Goal: Entertainment & Leisure: Browse casually

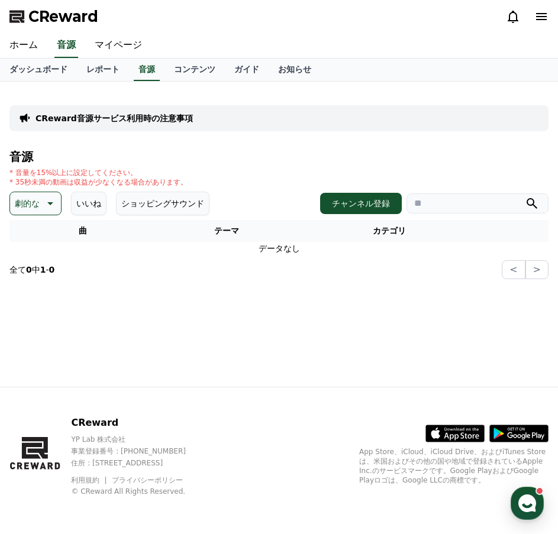
click at [26, 211] on p "劇的な" at bounding box center [27, 203] width 25 height 17
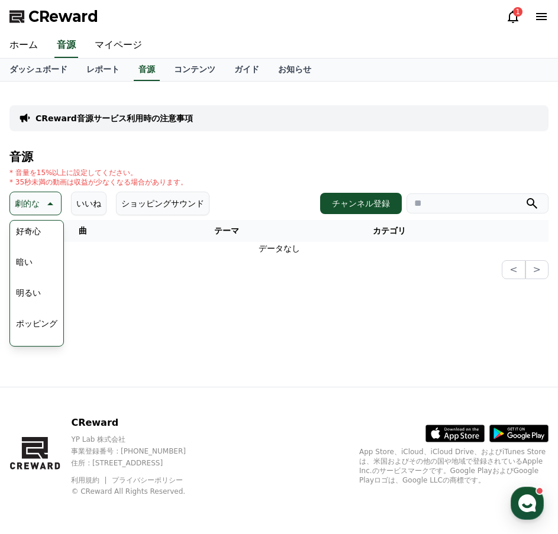
scroll to position [177, 0]
click at [30, 249] on button "刺激的な" at bounding box center [32, 242] width 43 height 26
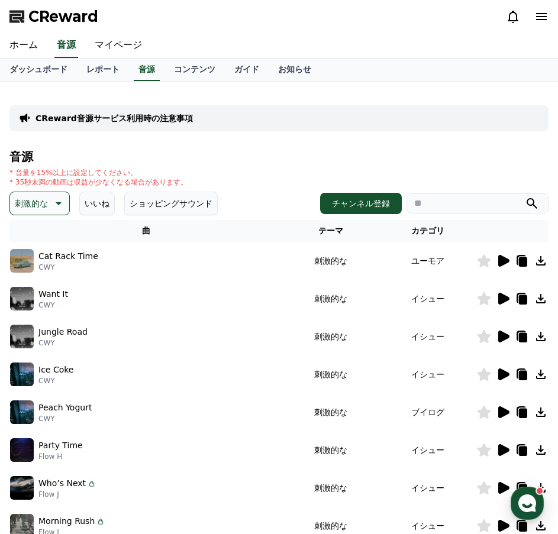
click at [28, 204] on p "刺激的な" at bounding box center [31, 203] width 33 height 17
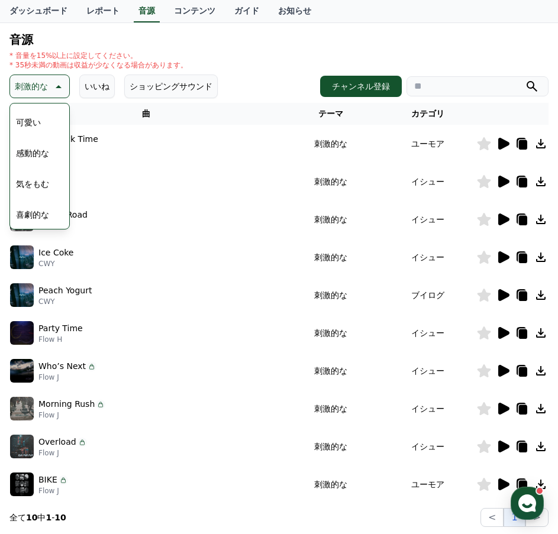
scroll to position [118, 0]
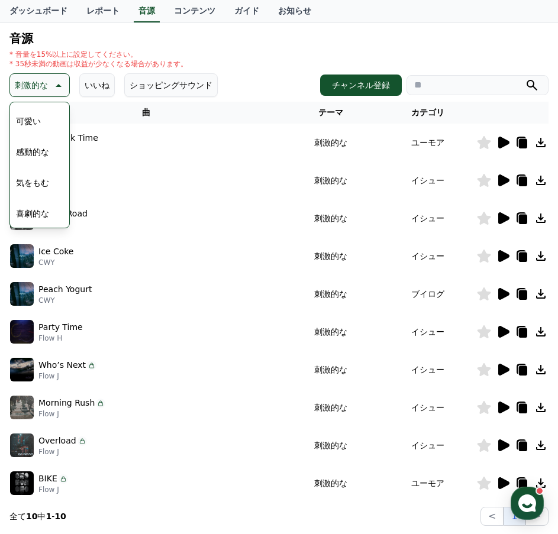
click at [25, 217] on button "喜劇的な" at bounding box center [32, 214] width 43 height 26
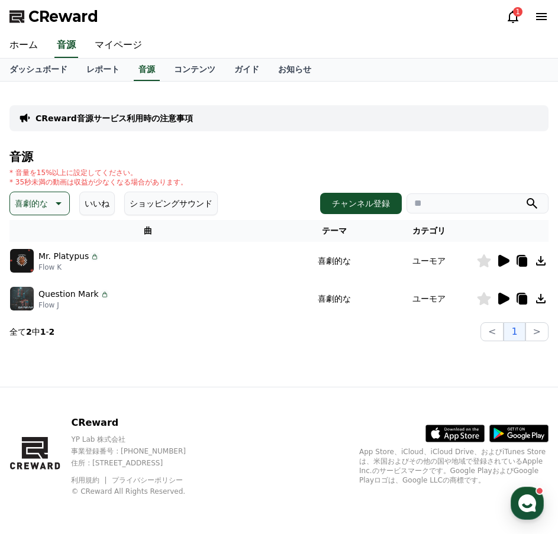
click at [508, 261] on icon at bounding box center [503, 261] width 11 height 12
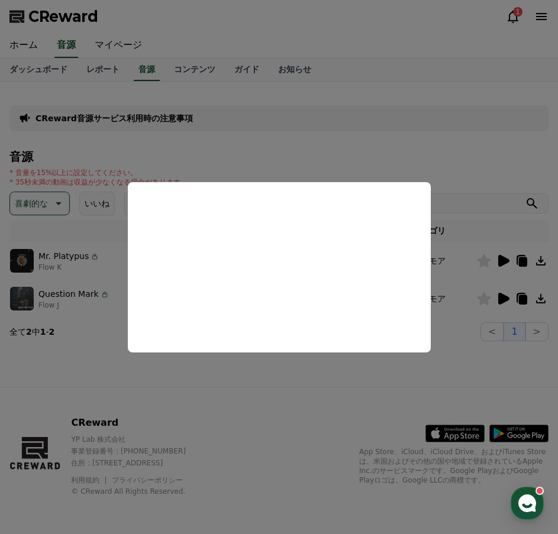
click at [39, 300] on button "close modal" at bounding box center [279, 267] width 558 height 534
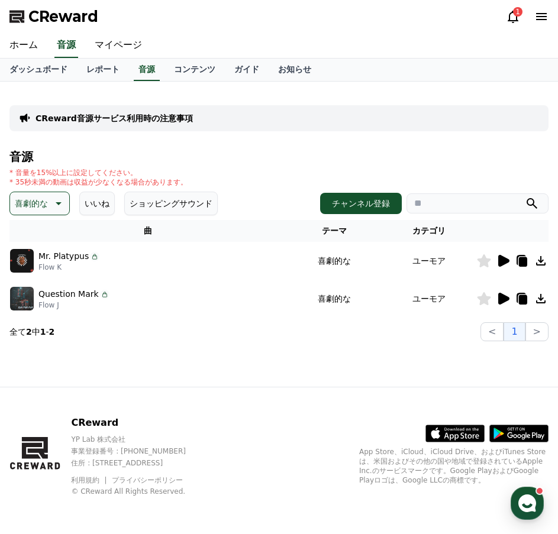
click at [498, 298] on icon at bounding box center [503, 299] width 11 height 12
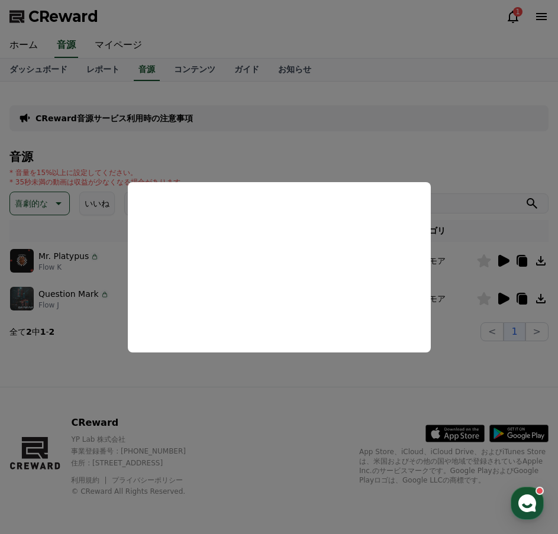
click at [100, 140] on button "close modal" at bounding box center [279, 267] width 558 height 534
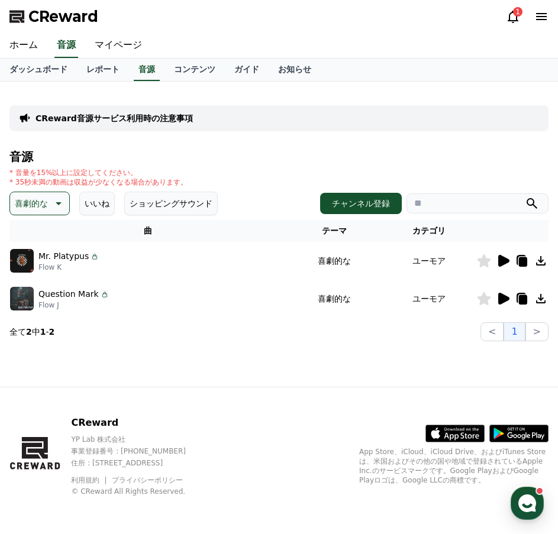
click at [51, 206] on icon at bounding box center [57, 203] width 14 height 14
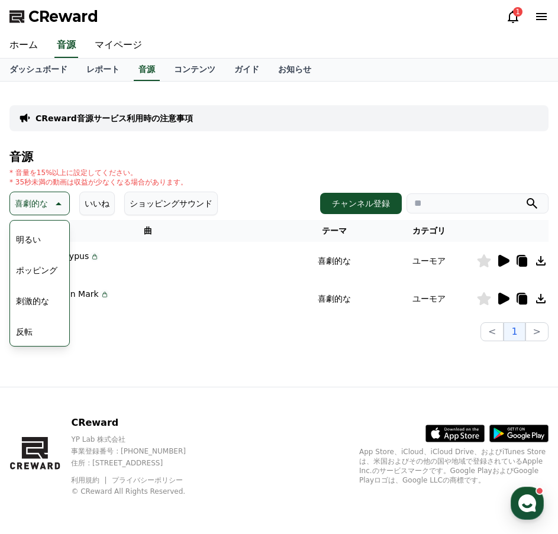
scroll to position [59, 0]
click at [30, 232] on button "好奇心" at bounding box center [28, 237] width 34 height 26
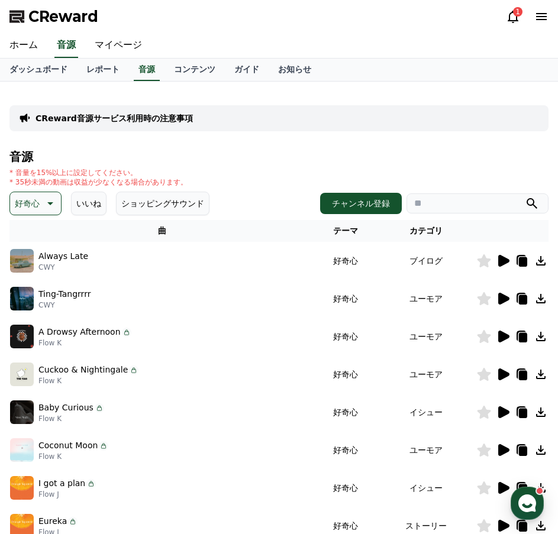
click at [502, 258] on icon at bounding box center [503, 261] width 11 height 12
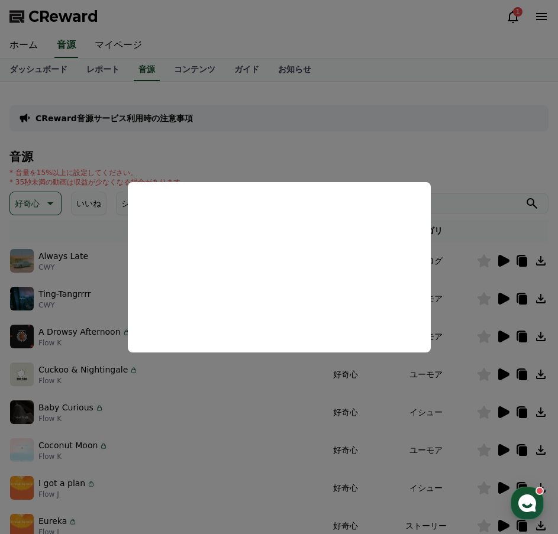
click at [378, 111] on button "close modal" at bounding box center [279, 267] width 558 height 534
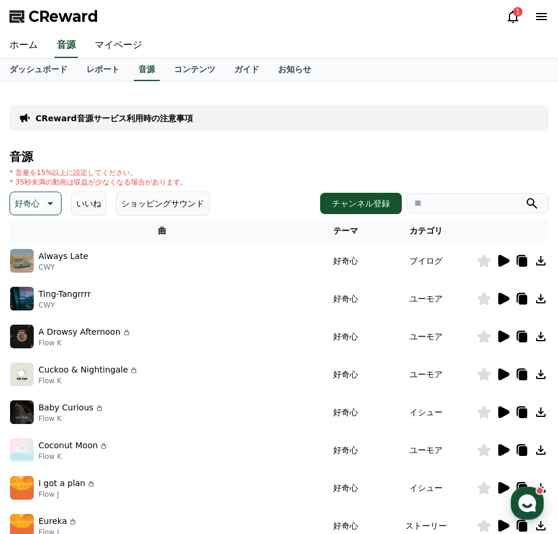
click at [496, 299] on div at bounding box center [512, 299] width 71 height 14
click at [503, 295] on icon at bounding box center [503, 299] width 11 height 12
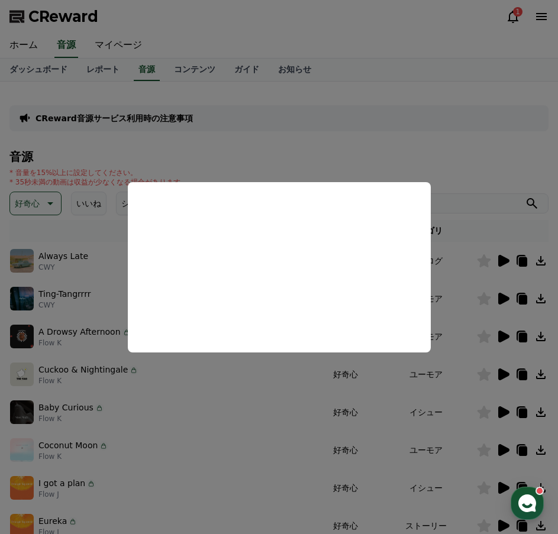
click at [497, 334] on button "close modal" at bounding box center [279, 267] width 558 height 534
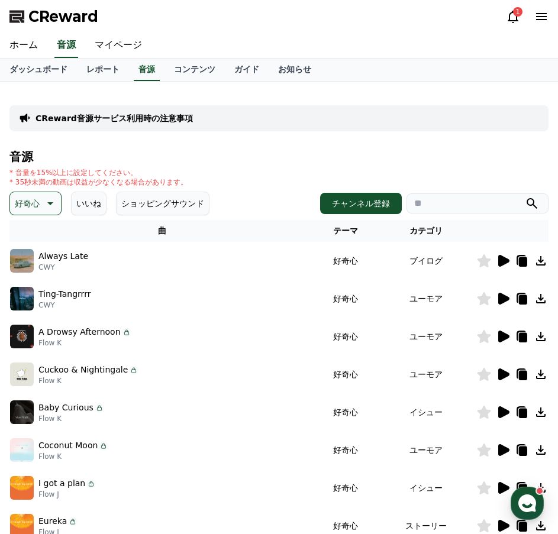
click at [503, 337] on icon at bounding box center [503, 337] width 11 height 12
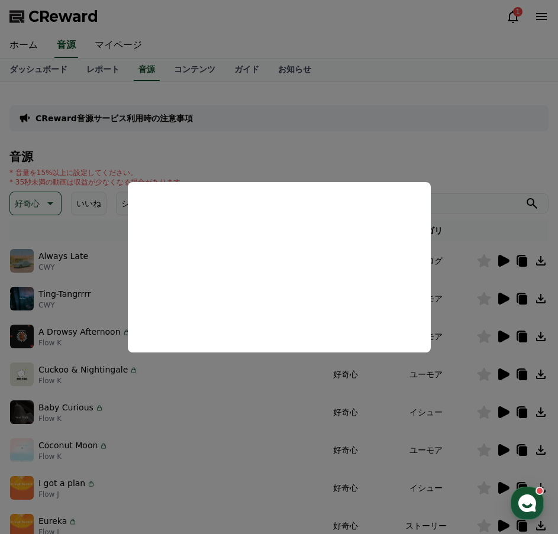
click at [271, 130] on button "close modal" at bounding box center [279, 267] width 558 height 534
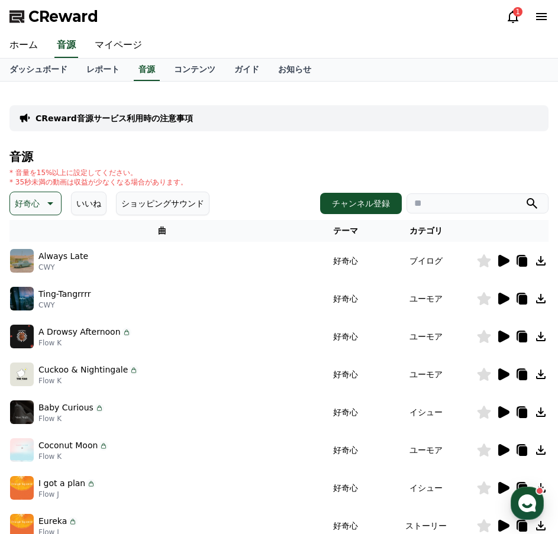
click at [498, 335] on icon at bounding box center [503, 337] width 11 height 12
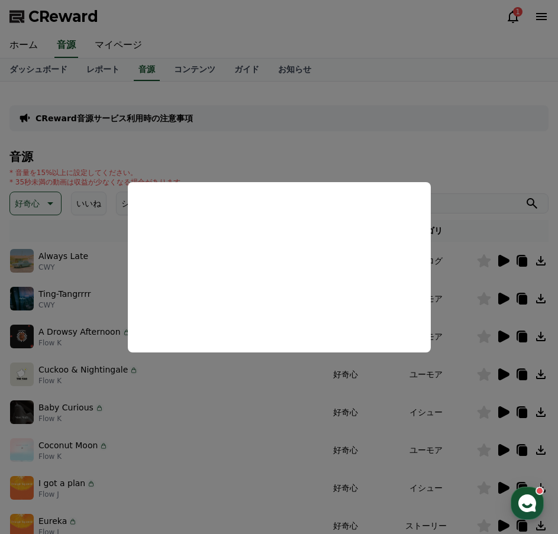
click at [508, 377] on button "close modal" at bounding box center [279, 267] width 558 height 534
click at [503, 374] on icon at bounding box center [503, 375] width 11 height 12
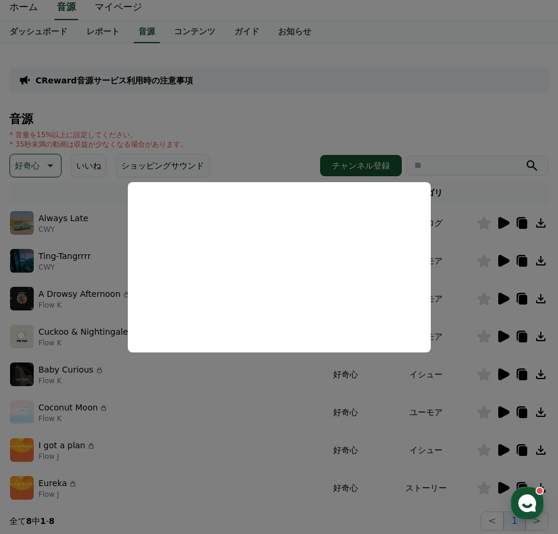
scroll to position [59, 0]
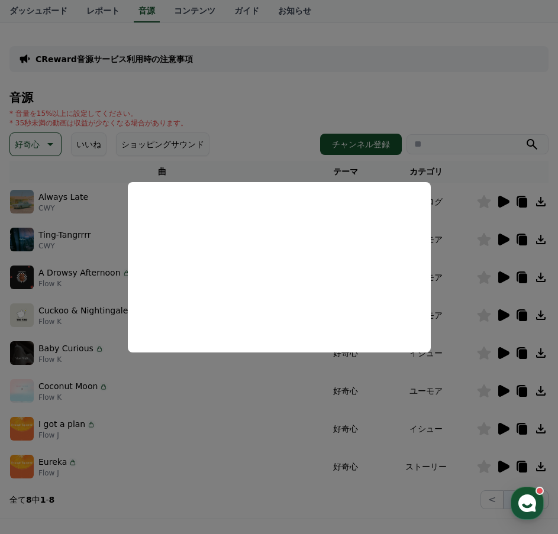
click at [506, 344] on button "close modal" at bounding box center [279, 267] width 558 height 534
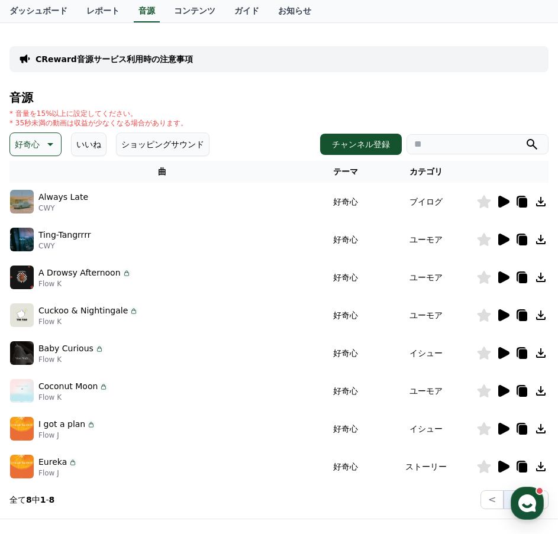
click at [505, 355] on icon at bounding box center [503, 353] width 11 height 12
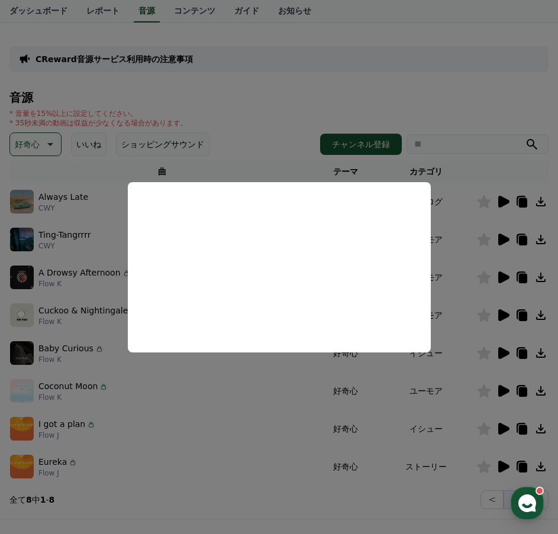
click at [499, 365] on button "close modal" at bounding box center [279, 267] width 558 height 534
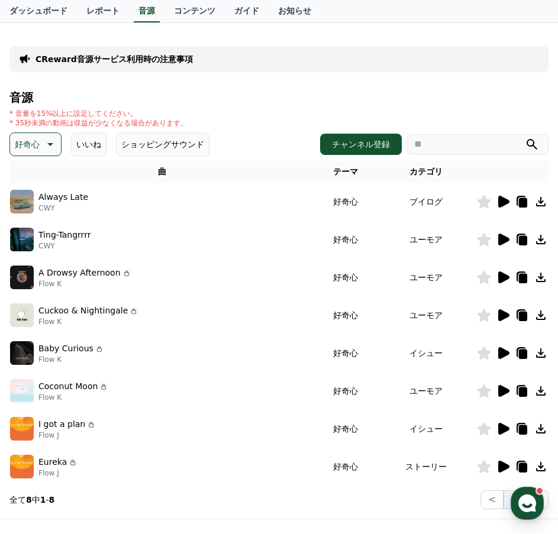
click at [505, 389] on icon at bounding box center [503, 391] width 11 height 12
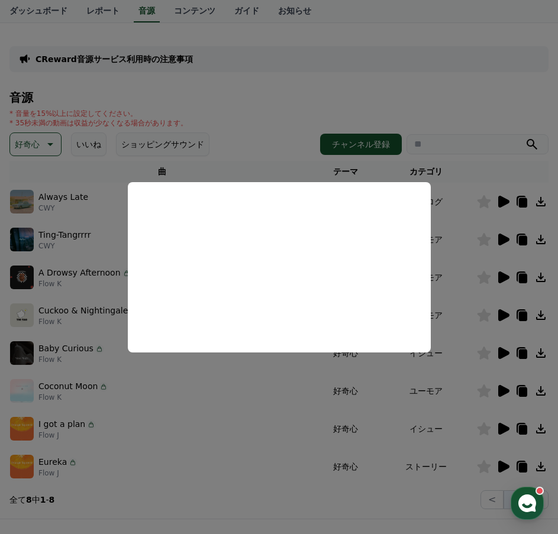
click at [500, 415] on button "close modal" at bounding box center [279, 267] width 558 height 534
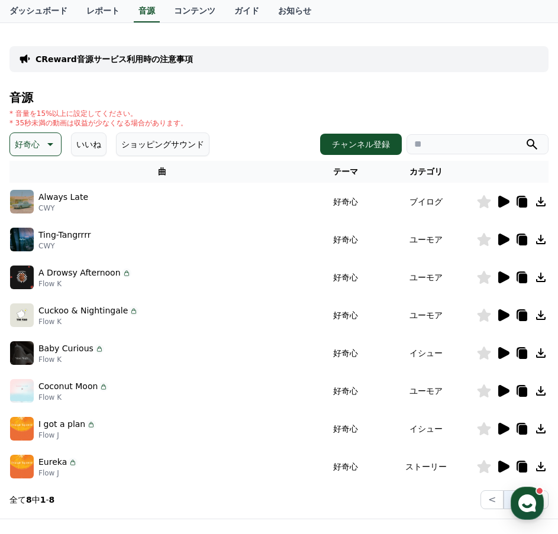
click at [498, 429] on icon at bounding box center [503, 429] width 14 height 14
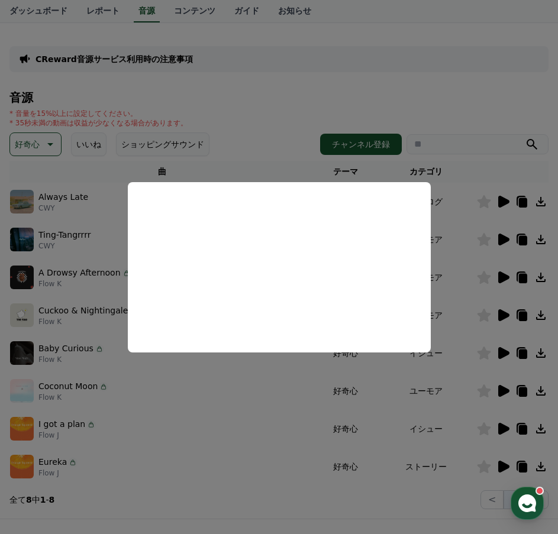
click at [499, 465] on button "close modal" at bounding box center [279, 267] width 558 height 534
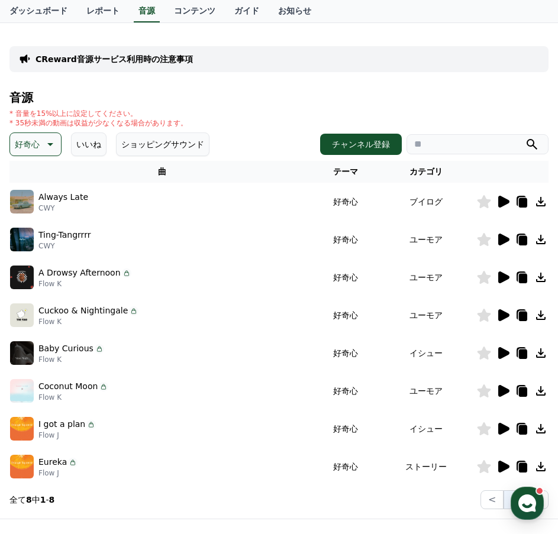
click at [499, 465] on icon at bounding box center [503, 467] width 11 height 12
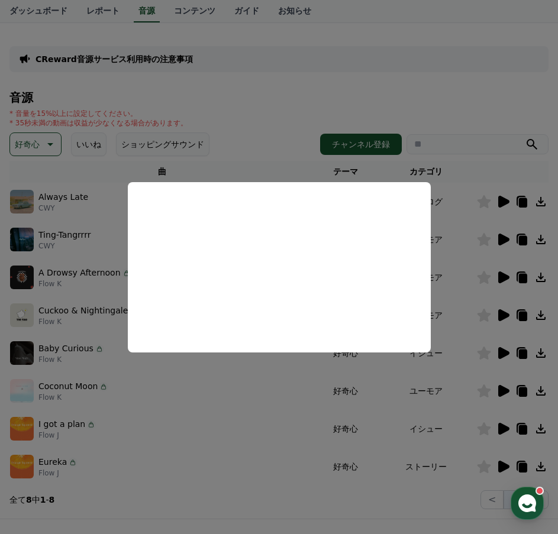
click at [228, 130] on button "close modal" at bounding box center [279, 267] width 558 height 534
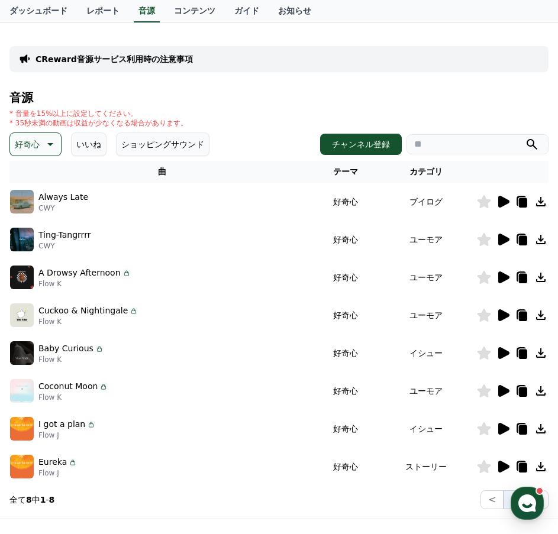
click at [47, 138] on icon at bounding box center [49, 144] width 14 height 14
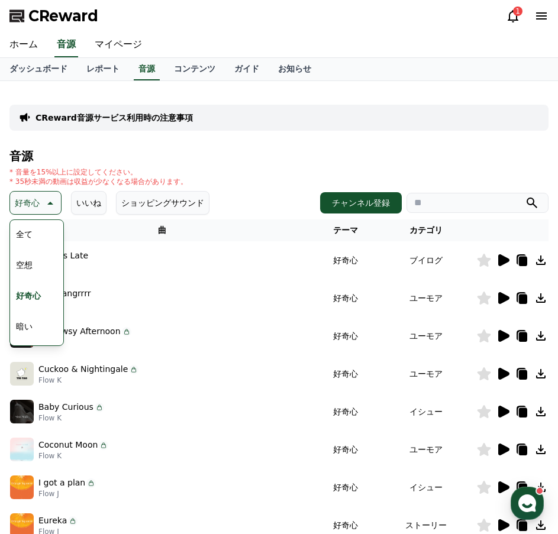
scroll to position [0, 0]
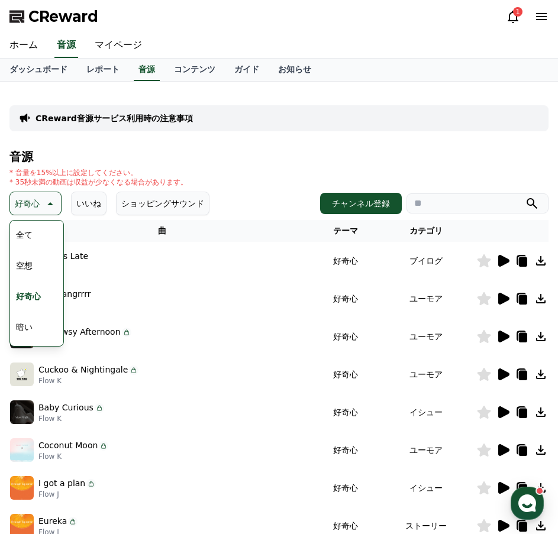
click at [30, 228] on button "全て" at bounding box center [24, 235] width 26 height 26
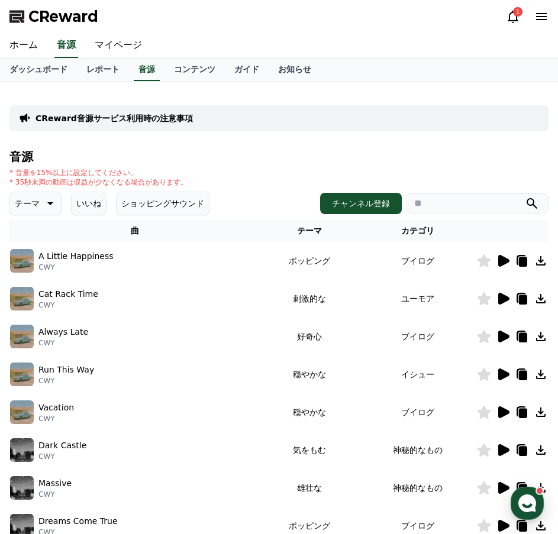
click at [495, 302] on div at bounding box center [512, 299] width 71 height 14
click at [504, 299] on icon at bounding box center [503, 299] width 11 height 12
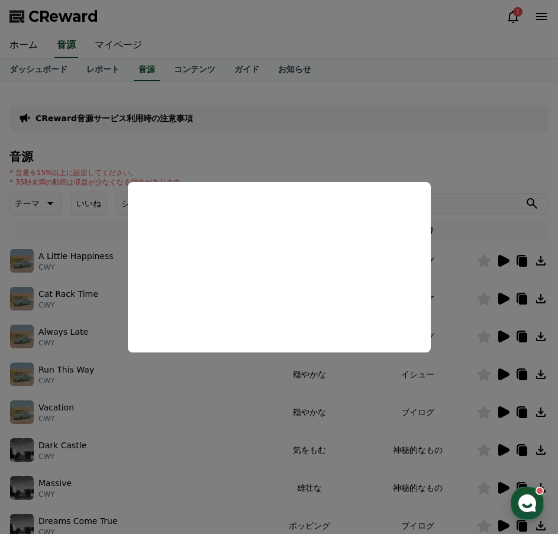
click at [447, 330] on button "close modal" at bounding box center [279, 267] width 558 height 534
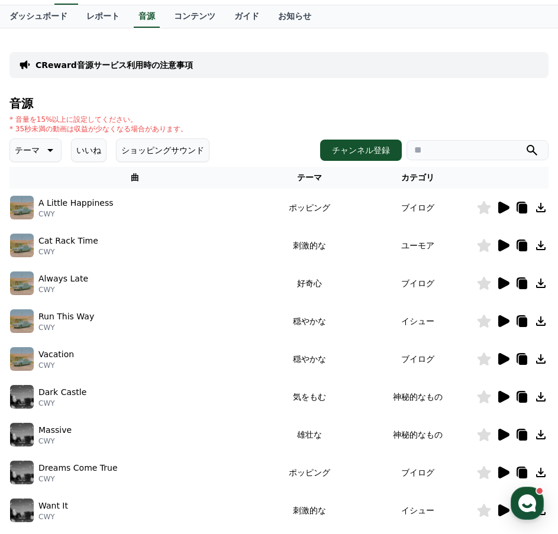
scroll to position [118, 0]
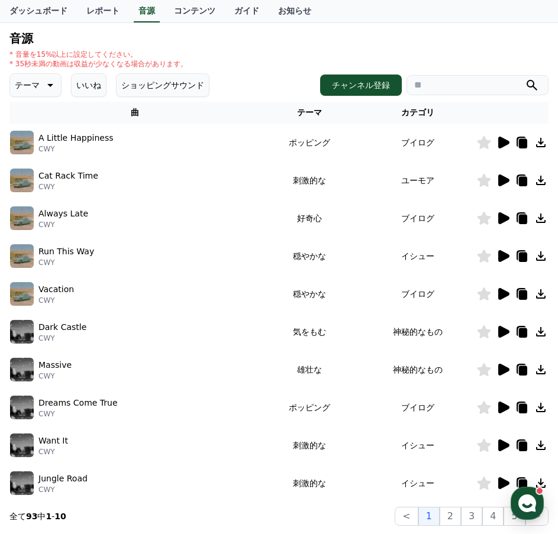
click at [507, 331] on icon at bounding box center [503, 332] width 11 height 12
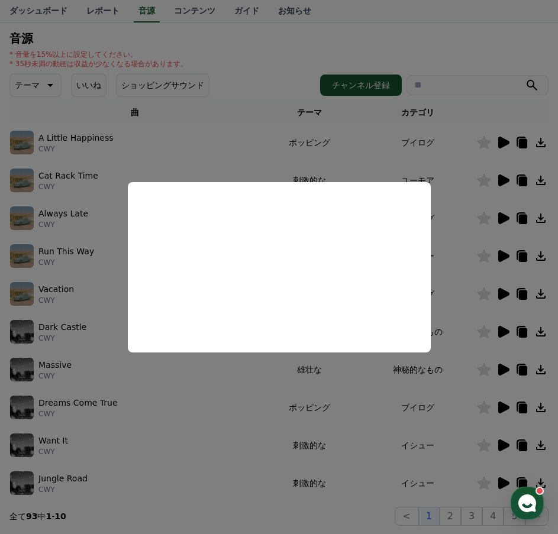
click at [502, 367] on button "close modal" at bounding box center [279, 267] width 558 height 534
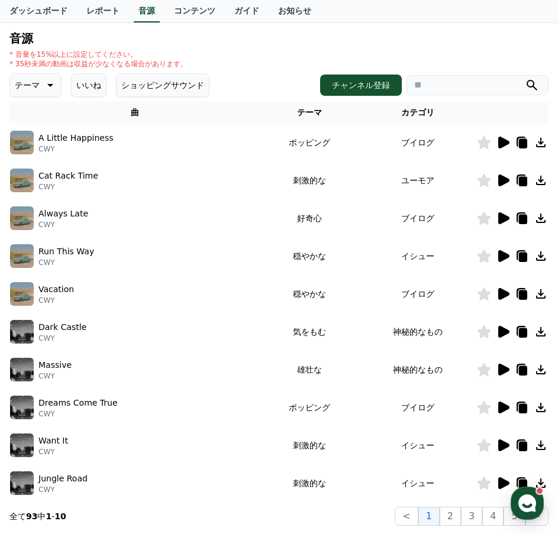
click at [502, 367] on icon at bounding box center [503, 370] width 11 height 12
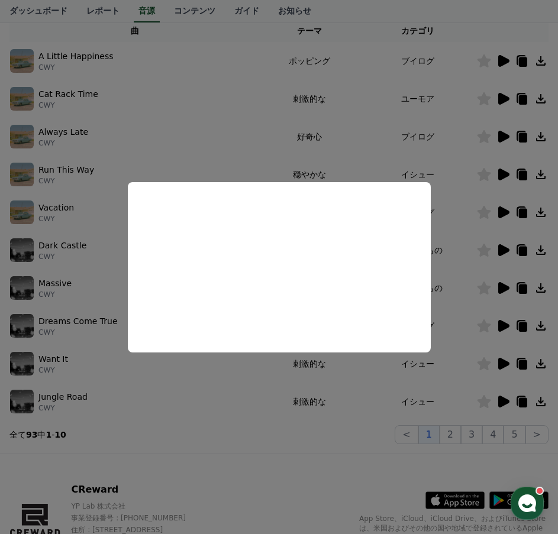
scroll to position [237, 0]
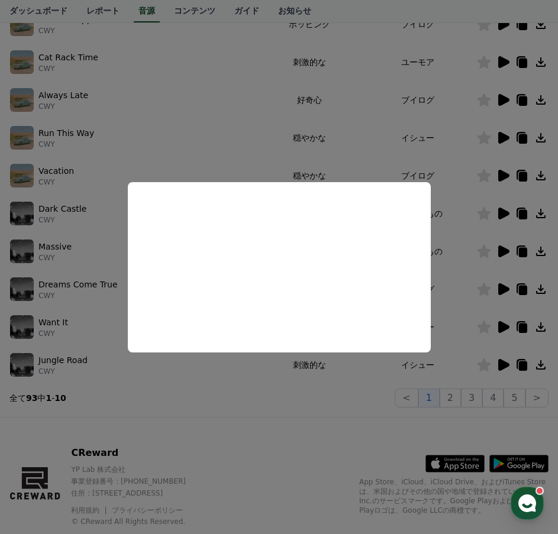
click at [505, 285] on button "close modal" at bounding box center [279, 267] width 558 height 534
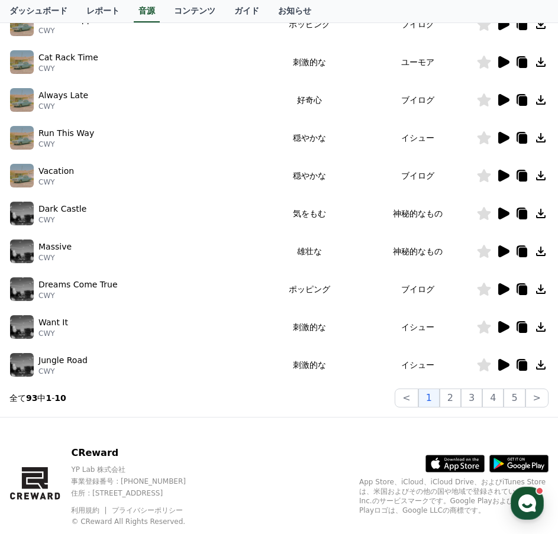
click at [505, 285] on icon at bounding box center [503, 289] width 14 height 14
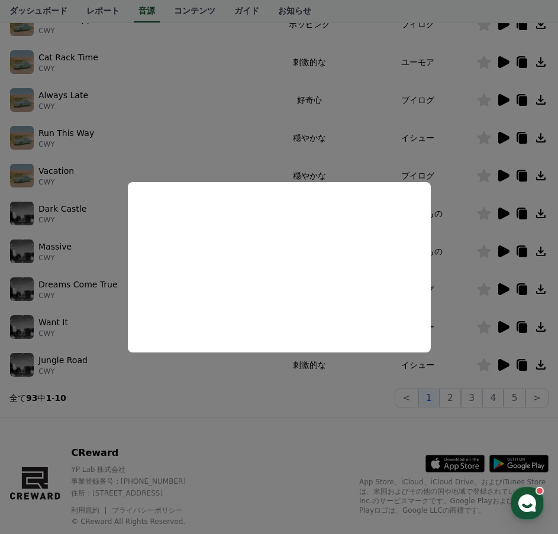
click at [497, 326] on button "close modal" at bounding box center [279, 267] width 558 height 534
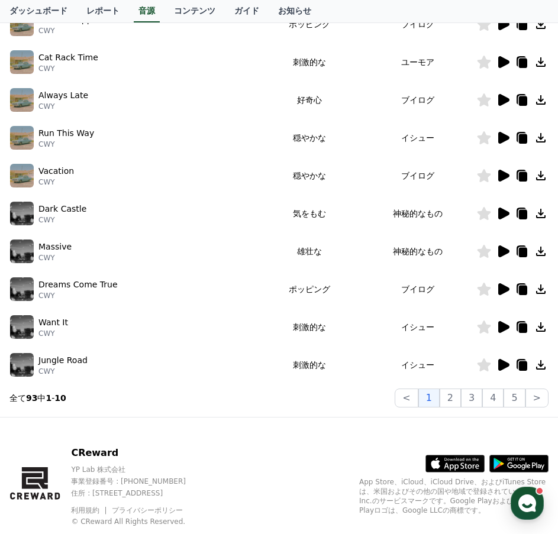
click at [497, 326] on icon at bounding box center [503, 327] width 14 height 14
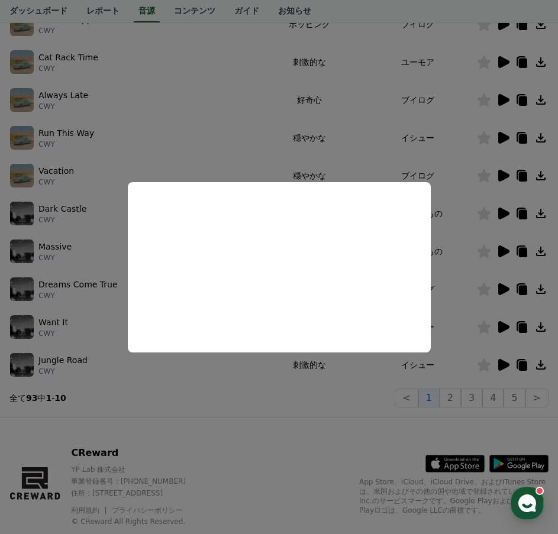
click at [500, 173] on button "close modal" at bounding box center [279, 267] width 558 height 534
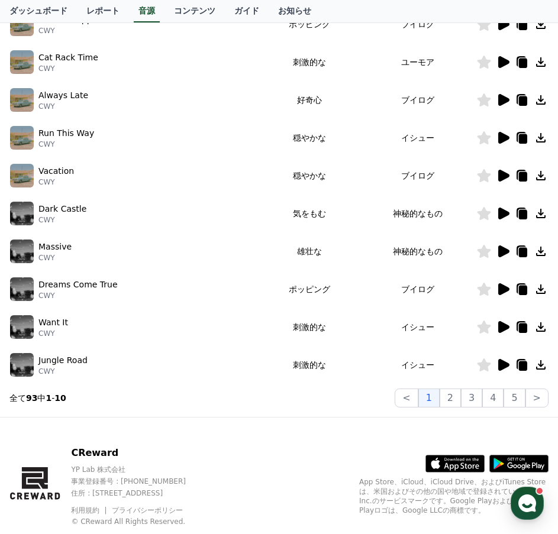
click at [500, 173] on icon at bounding box center [503, 176] width 11 height 12
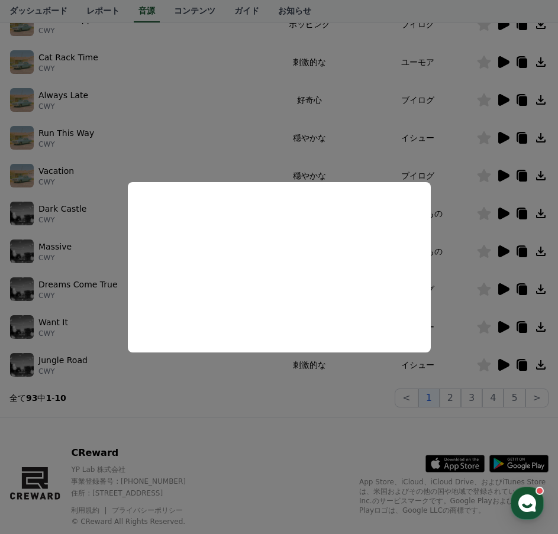
click at [471, 395] on button "close modal" at bounding box center [279, 267] width 558 height 534
click at [457, 396] on button "2" at bounding box center [450, 398] width 21 height 19
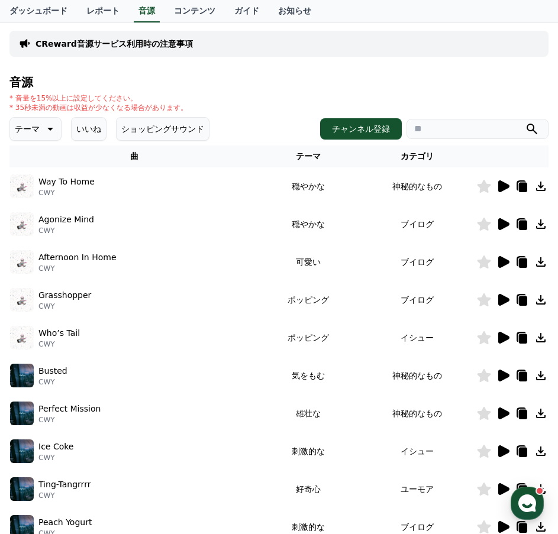
scroll to position [59, 0]
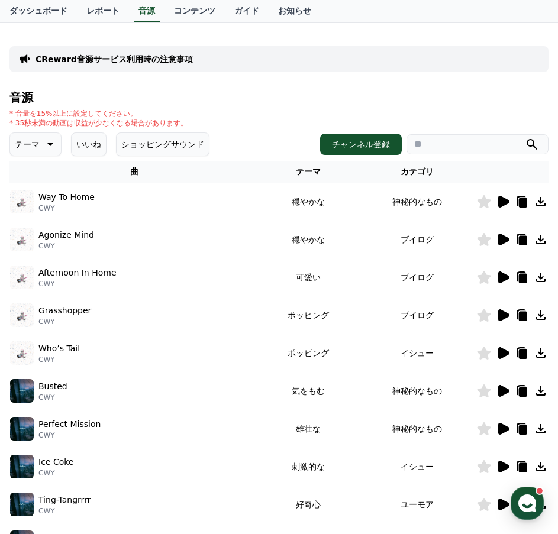
click at [505, 243] on icon at bounding box center [503, 240] width 11 height 12
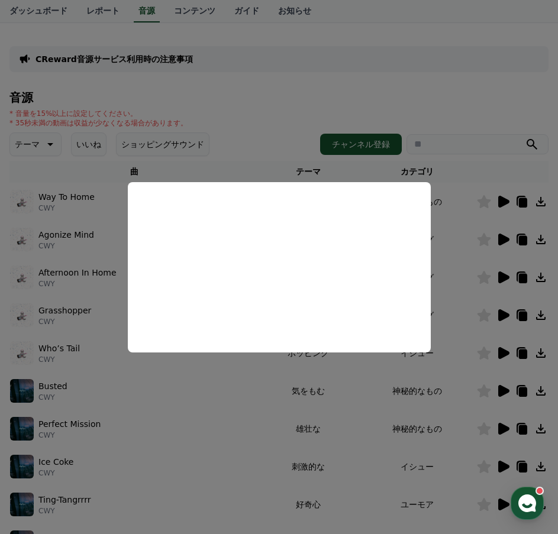
click at [494, 274] on button "close modal" at bounding box center [279, 267] width 558 height 534
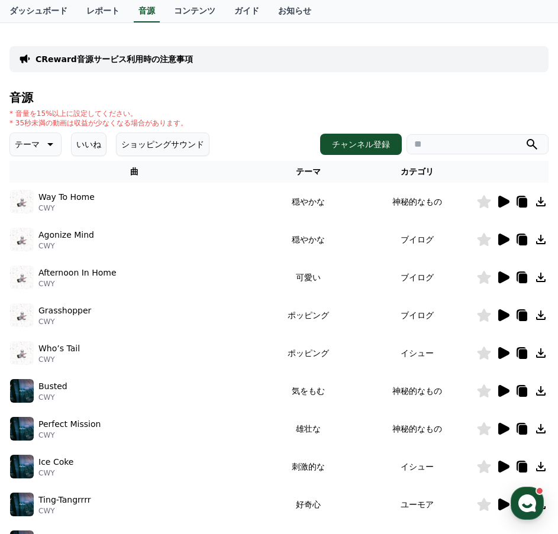
click at [502, 277] on icon at bounding box center [503, 278] width 11 height 12
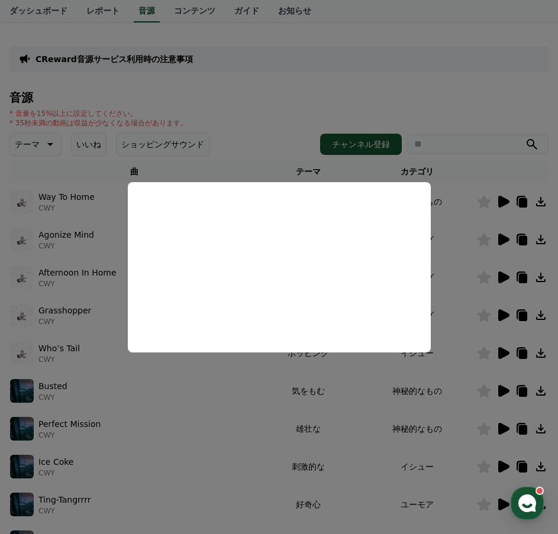
click at [502, 312] on button "close modal" at bounding box center [279, 267] width 558 height 534
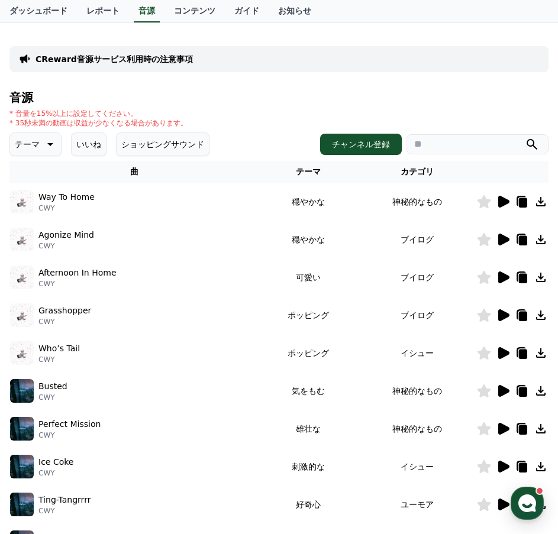
click at [501, 318] on icon at bounding box center [503, 315] width 11 height 12
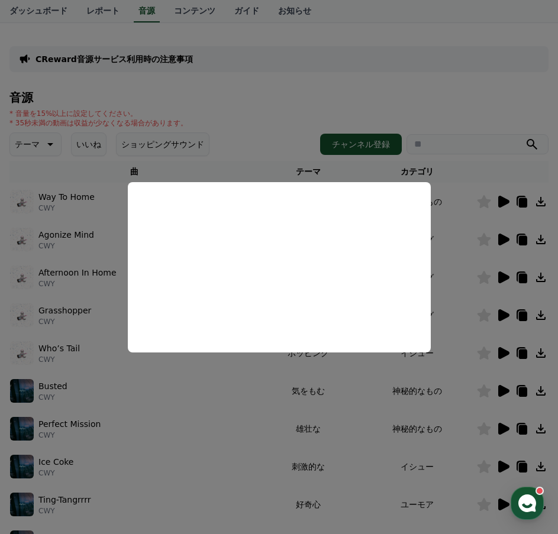
click at [507, 352] on button "close modal" at bounding box center [279, 267] width 558 height 534
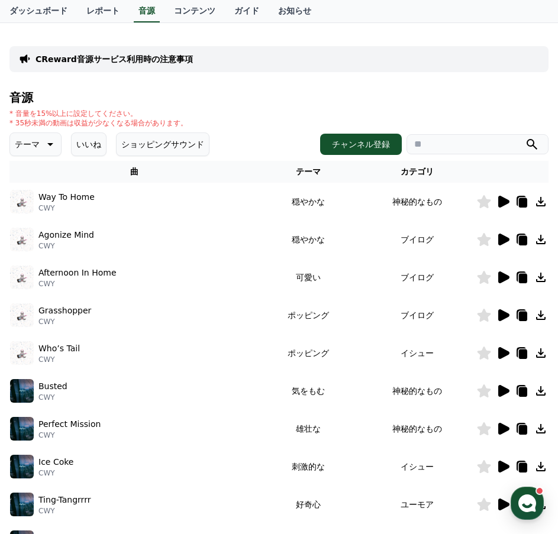
click at [503, 352] on icon at bounding box center [503, 353] width 11 height 12
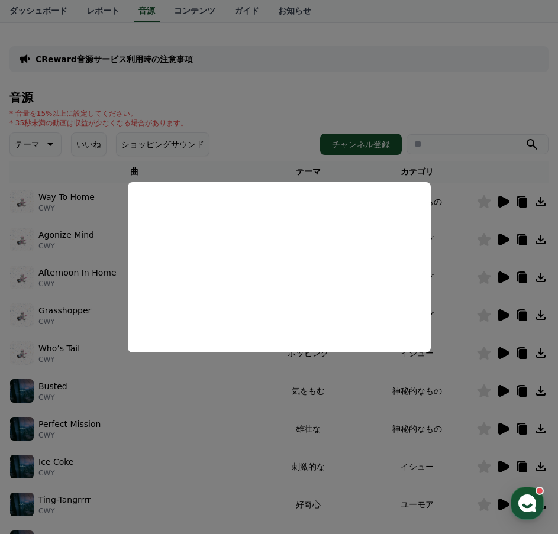
click at [508, 389] on button "close modal" at bounding box center [279, 267] width 558 height 534
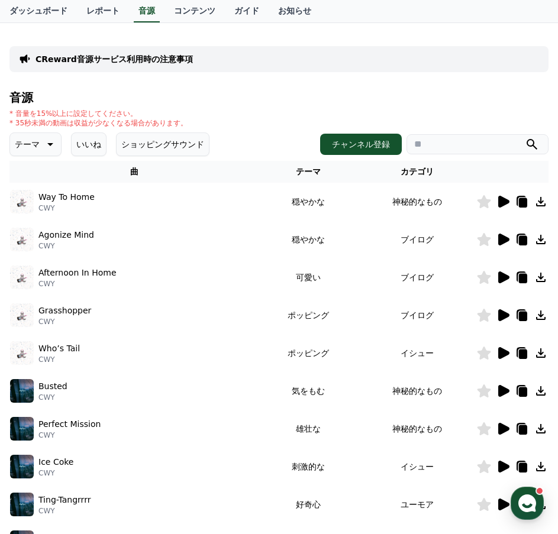
click at [500, 393] on icon at bounding box center [503, 391] width 11 height 12
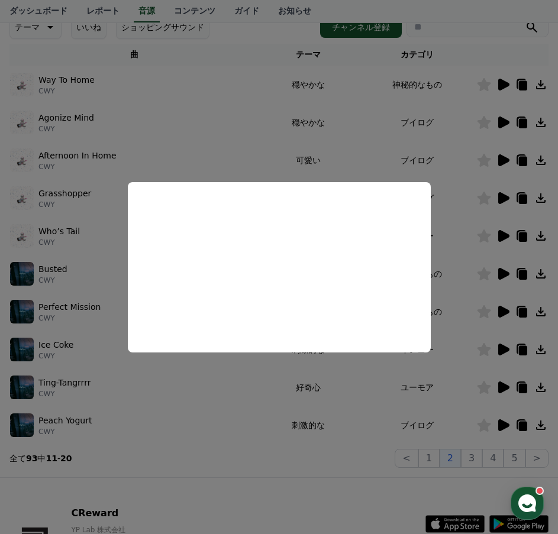
scroll to position [177, 0]
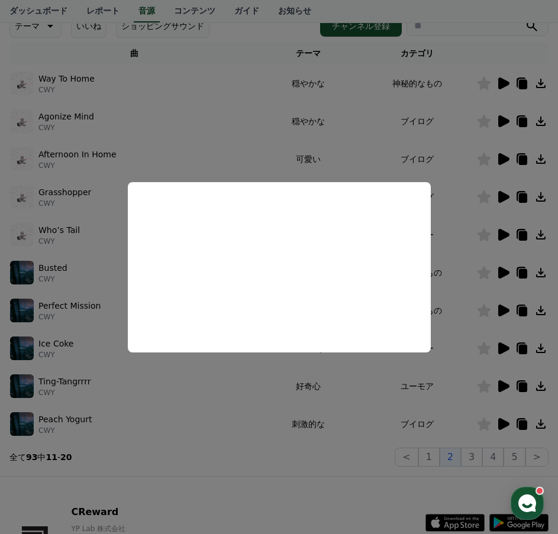
click at [477, 449] on button "close modal" at bounding box center [279, 267] width 558 height 534
click at [474, 457] on button "3" at bounding box center [471, 457] width 21 height 19
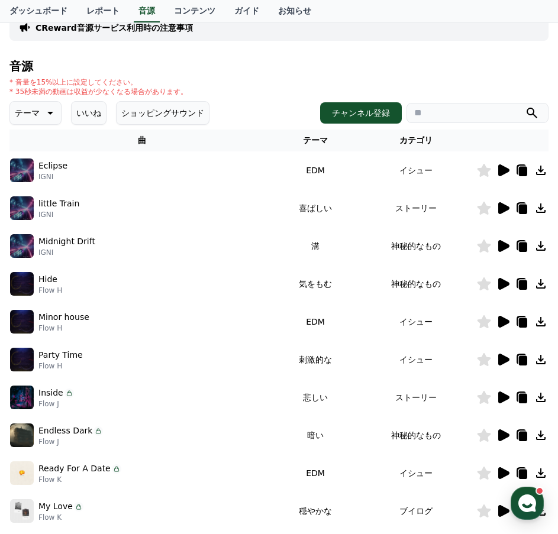
scroll to position [59, 0]
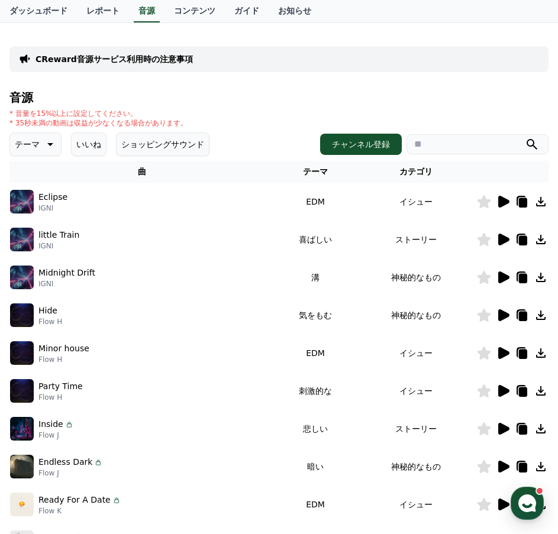
click at [502, 233] on icon at bounding box center [503, 239] width 14 height 14
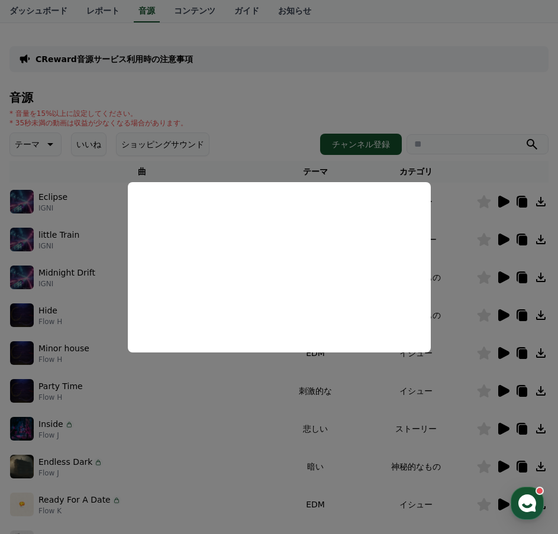
click at [501, 331] on button "close modal" at bounding box center [279, 267] width 558 height 534
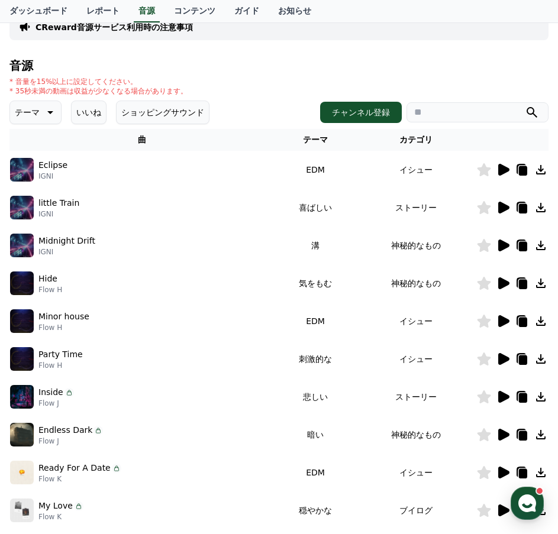
scroll to position [118, 0]
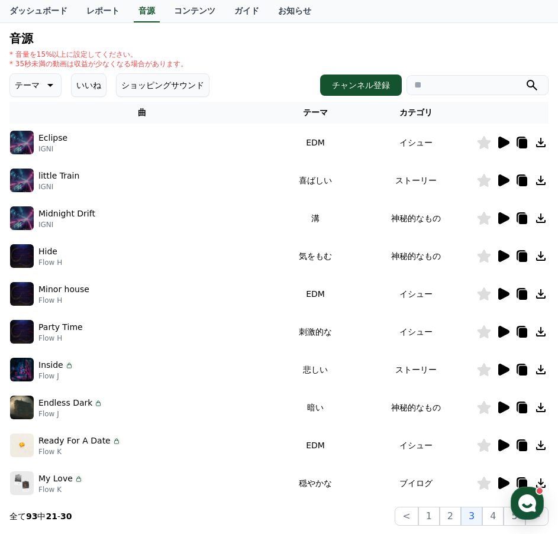
click at [500, 298] on icon at bounding box center [503, 294] width 11 height 12
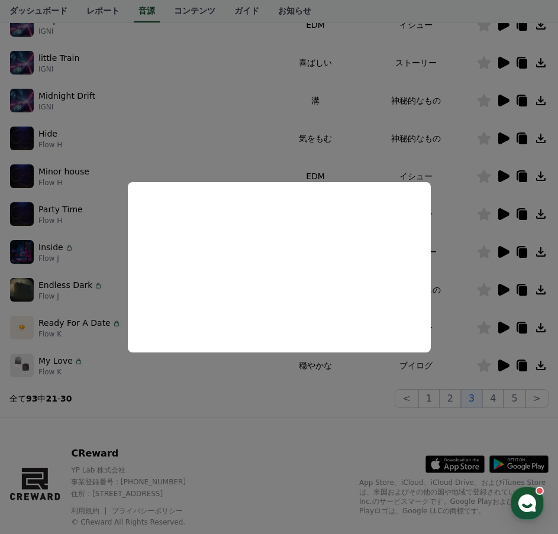
scroll to position [237, 0]
click at [506, 320] on button "close modal" at bounding box center [279, 267] width 558 height 534
click at [504, 324] on icon at bounding box center [503, 327] width 11 height 12
click at [494, 399] on button "close modal" at bounding box center [279, 267] width 558 height 534
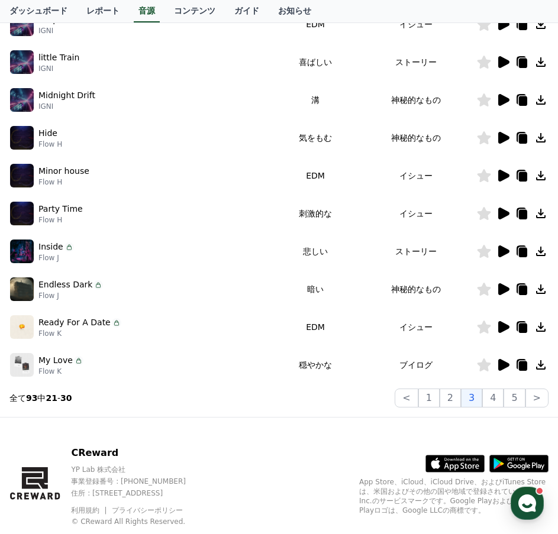
click at [494, 399] on button "4" at bounding box center [492, 398] width 21 height 19
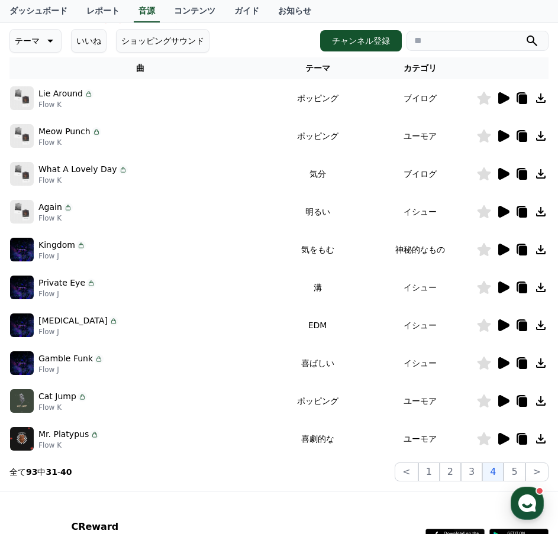
scroll to position [59, 0]
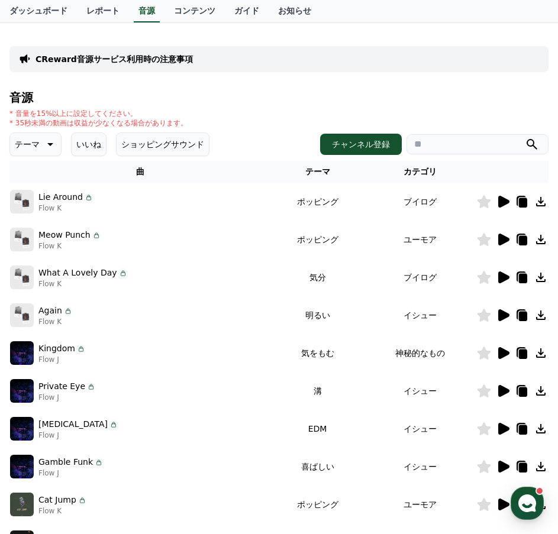
click at [502, 274] on icon at bounding box center [503, 278] width 11 height 12
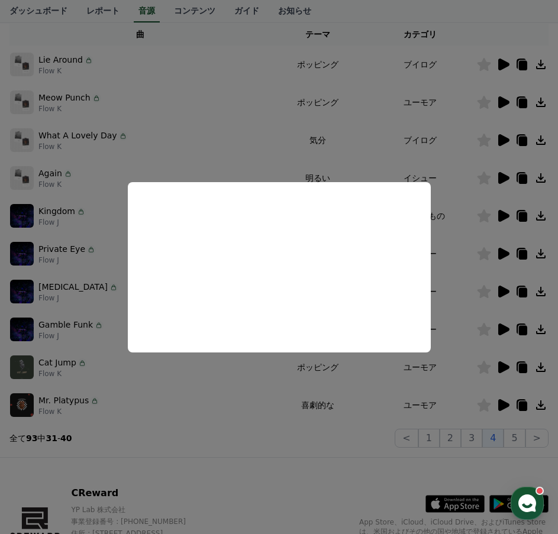
scroll to position [237, 0]
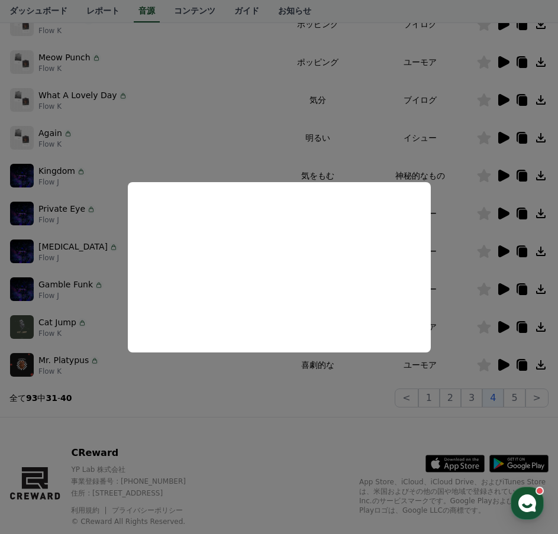
click at [485, 305] on button "close modal" at bounding box center [279, 267] width 558 height 534
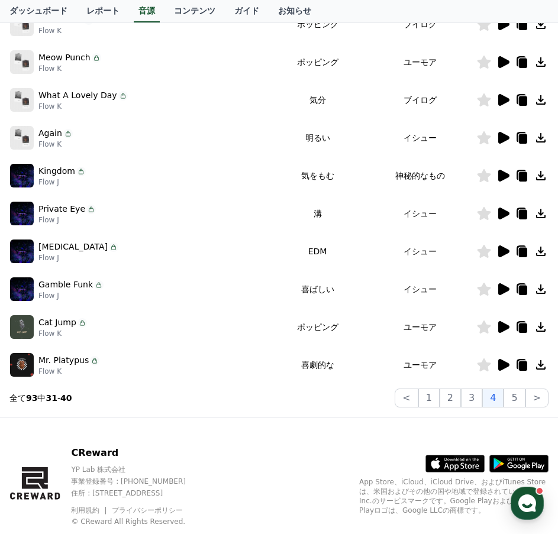
click at [499, 327] on icon at bounding box center [503, 327] width 11 height 12
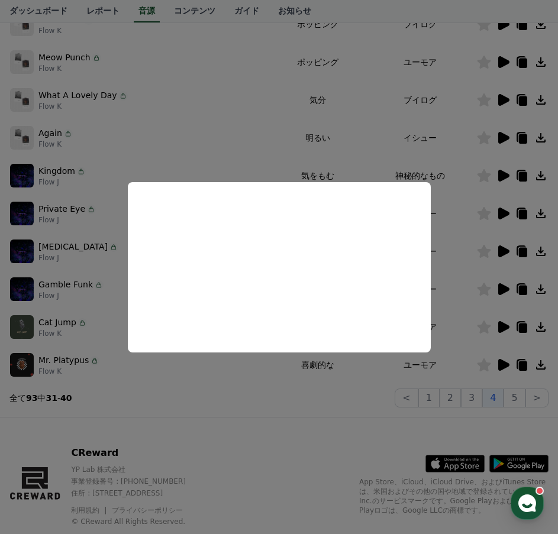
click at [503, 289] on button "close modal" at bounding box center [279, 267] width 558 height 534
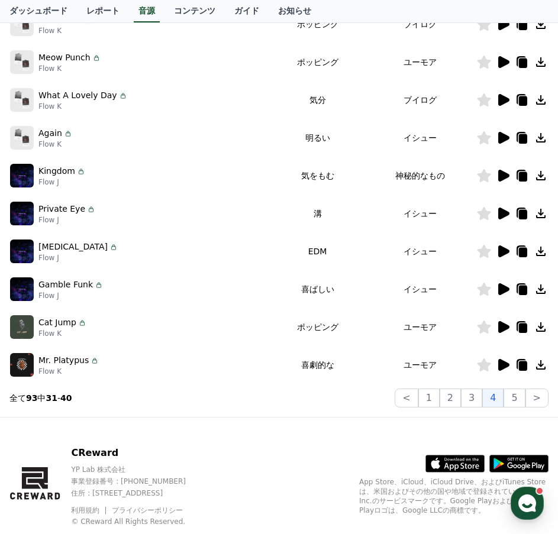
click at [503, 289] on icon at bounding box center [503, 289] width 11 height 12
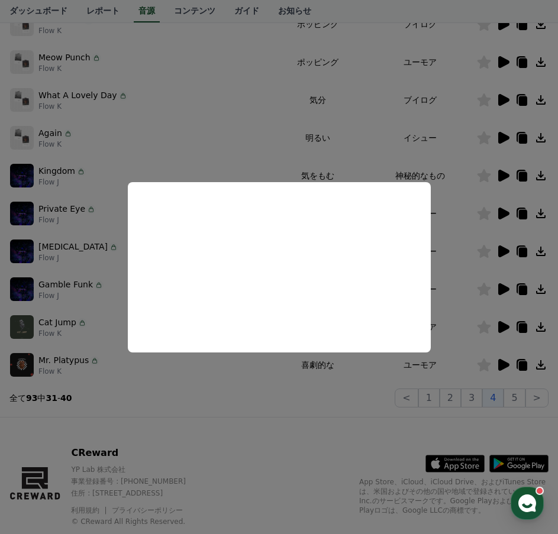
click at [502, 252] on button "close modal" at bounding box center [279, 267] width 558 height 534
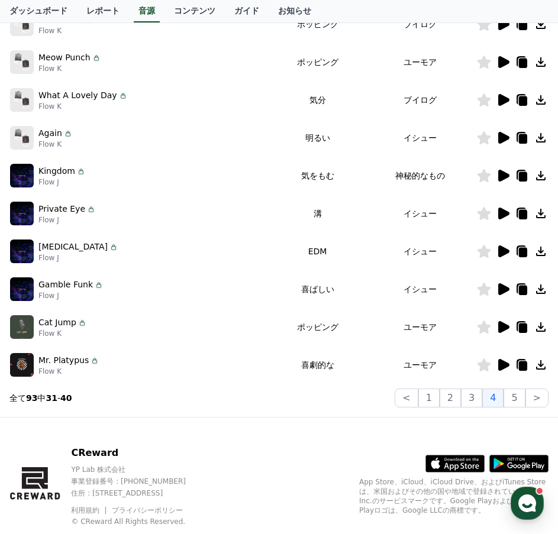
click at [502, 250] on icon at bounding box center [503, 251] width 11 height 12
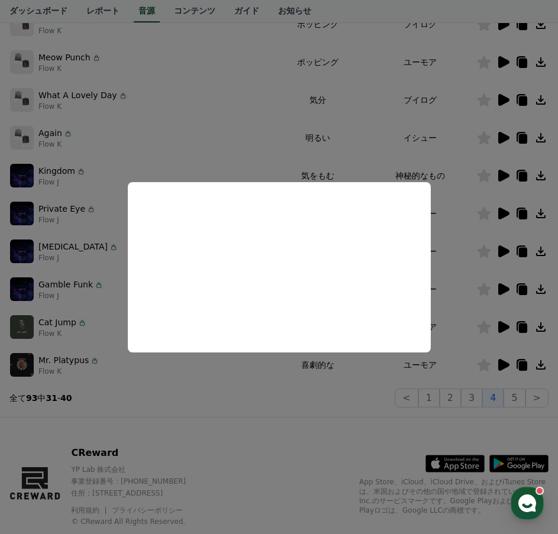
click at [499, 210] on button "close modal" at bounding box center [279, 267] width 558 height 534
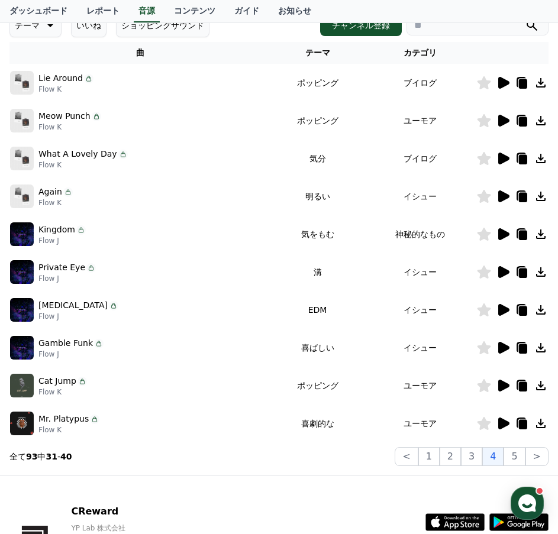
scroll to position [177, 0]
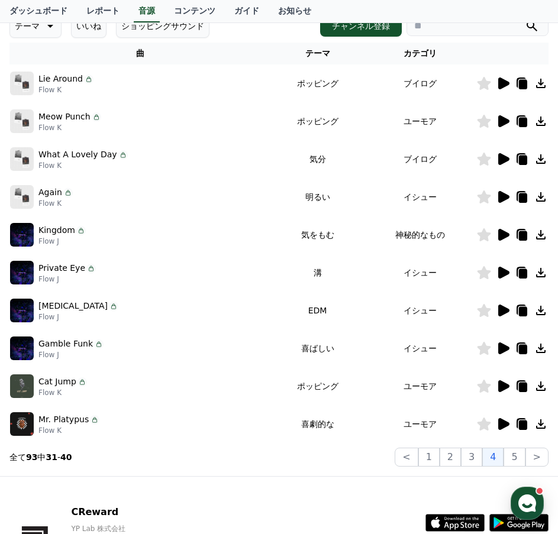
click at [499, 200] on icon at bounding box center [503, 197] width 11 height 12
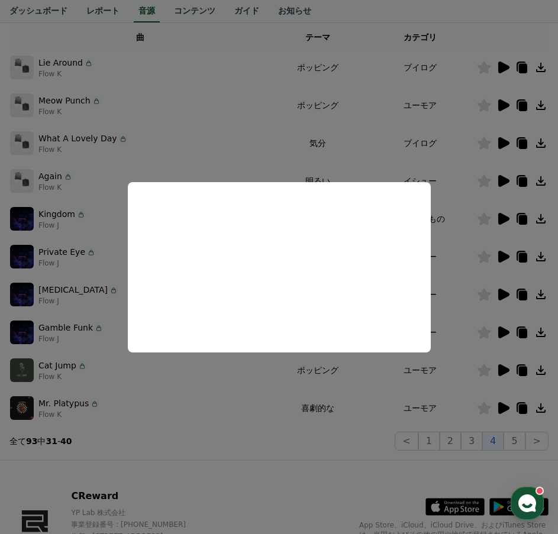
scroll to position [267, 0]
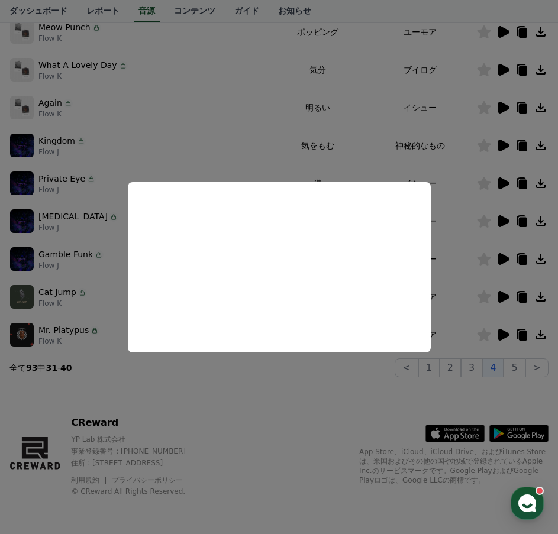
click at [502, 59] on button "close modal" at bounding box center [279, 267] width 558 height 534
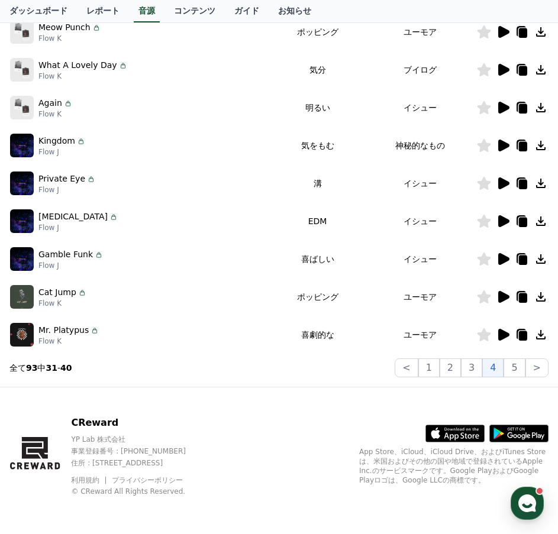
click at [499, 69] on icon at bounding box center [503, 70] width 11 height 12
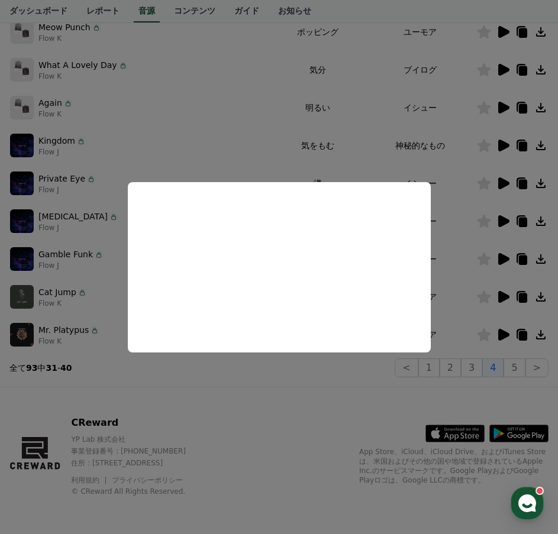
click at [452, 373] on button "close modal" at bounding box center [279, 267] width 558 height 534
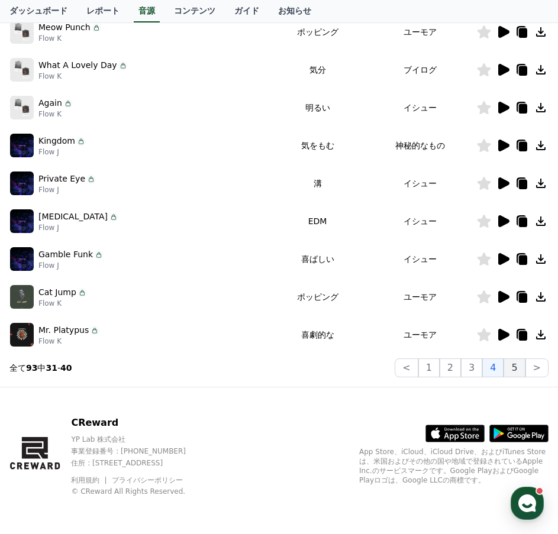
click at [513, 367] on button "5" at bounding box center [513, 367] width 21 height 19
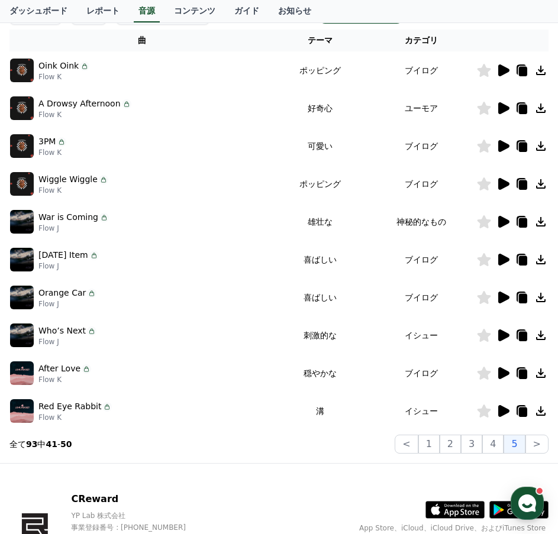
scroll to position [208, 0]
